Goal: Task Accomplishment & Management: Manage account settings

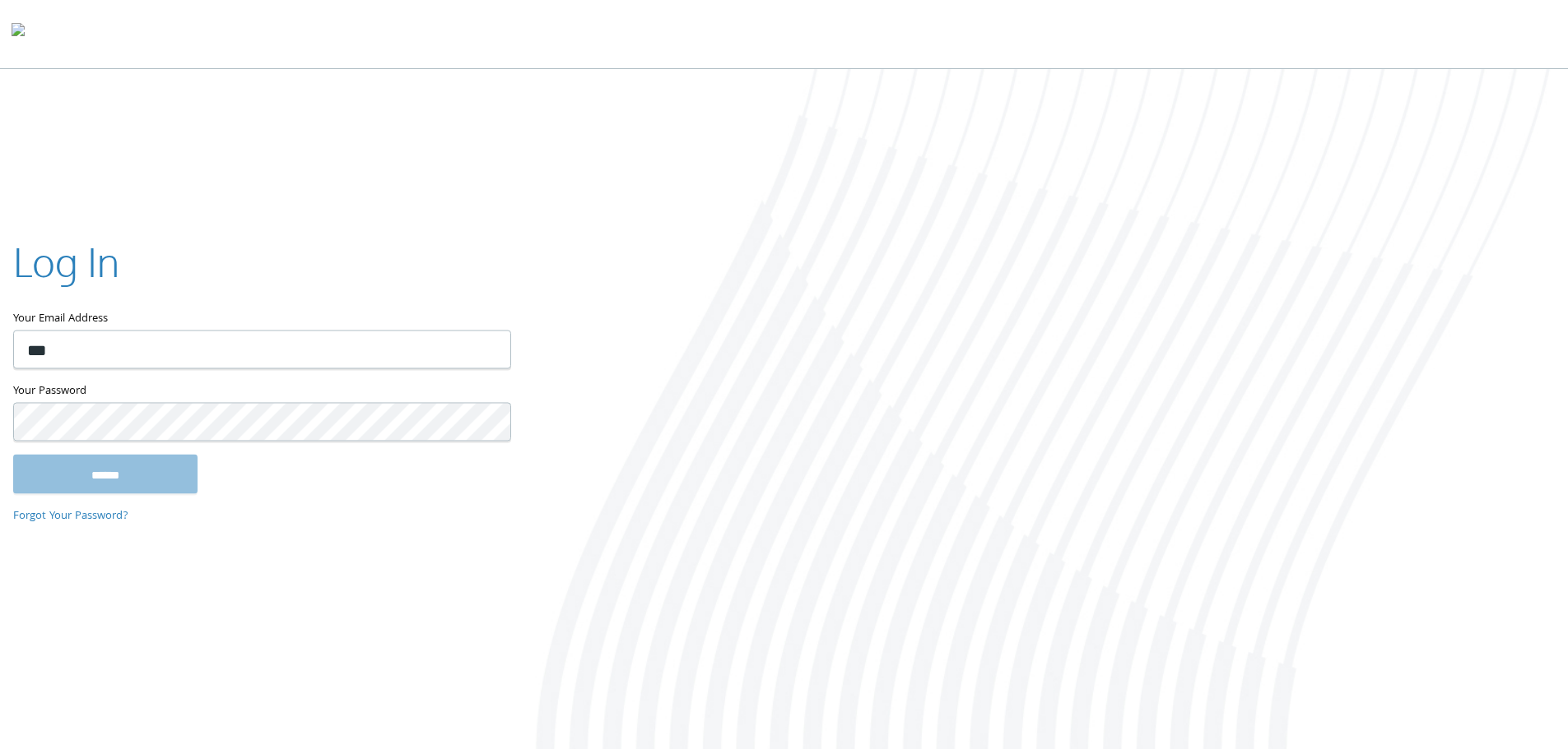
type input "**********"
click at [13, 454] on input "******" at bounding box center [105, 474] width 184 height 40
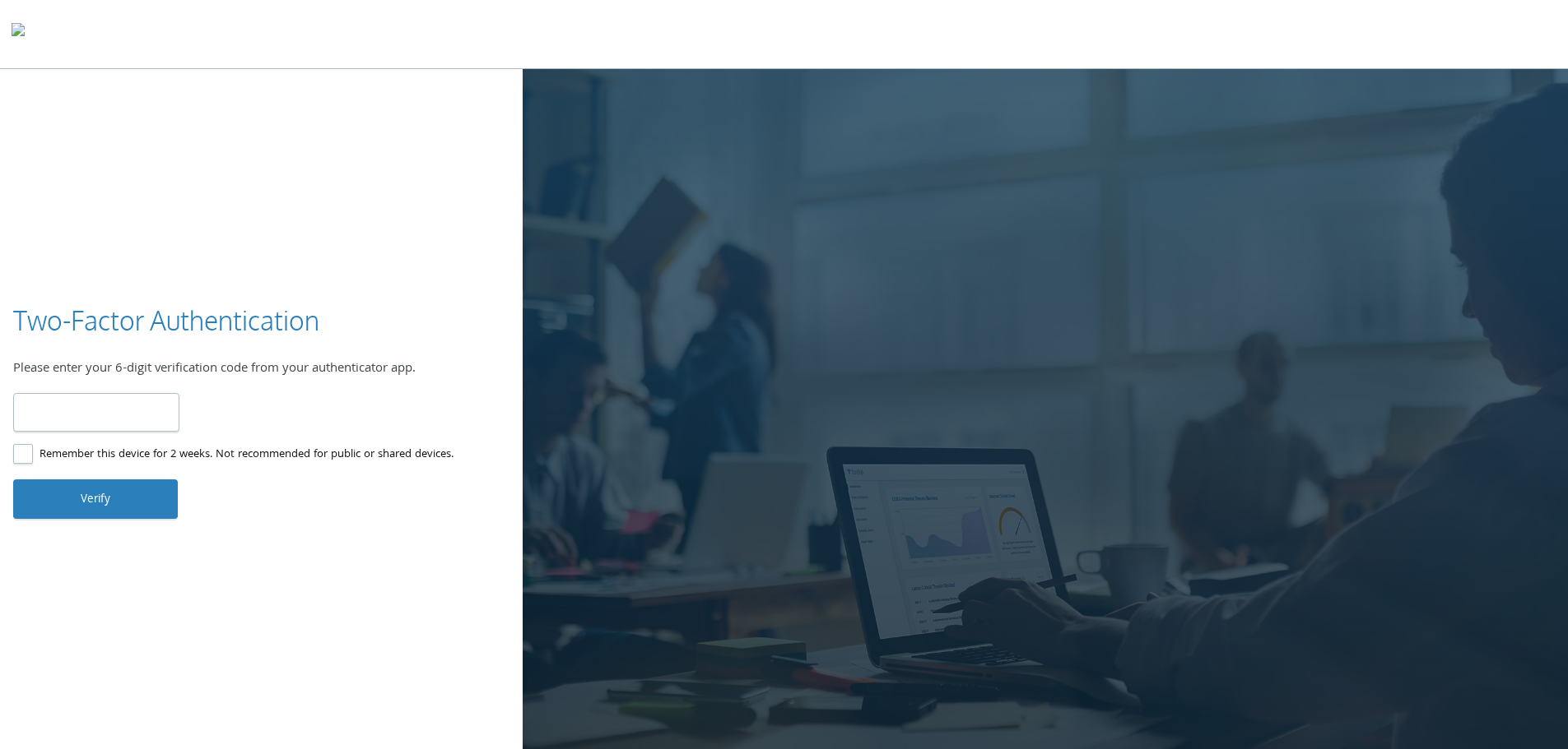
type input "******"
